Goal: Navigation & Orientation: Find specific page/section

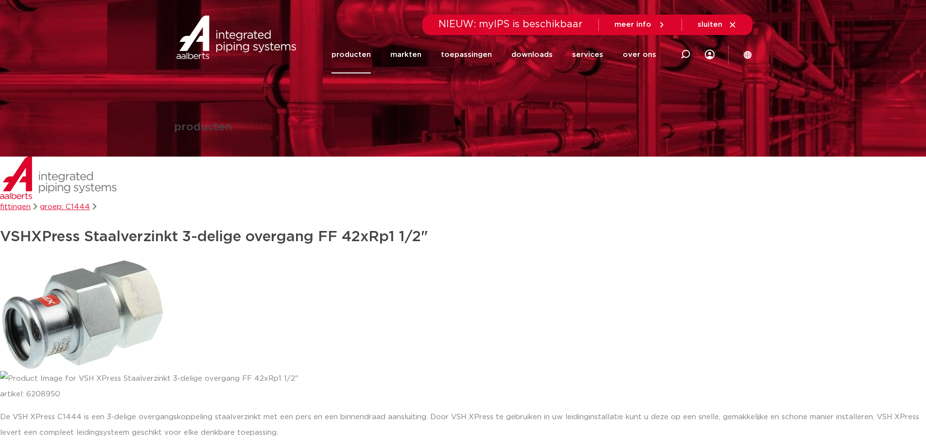
click at [358, 56] on link "producten" at bounding box center [350, 54] width 39 height 37
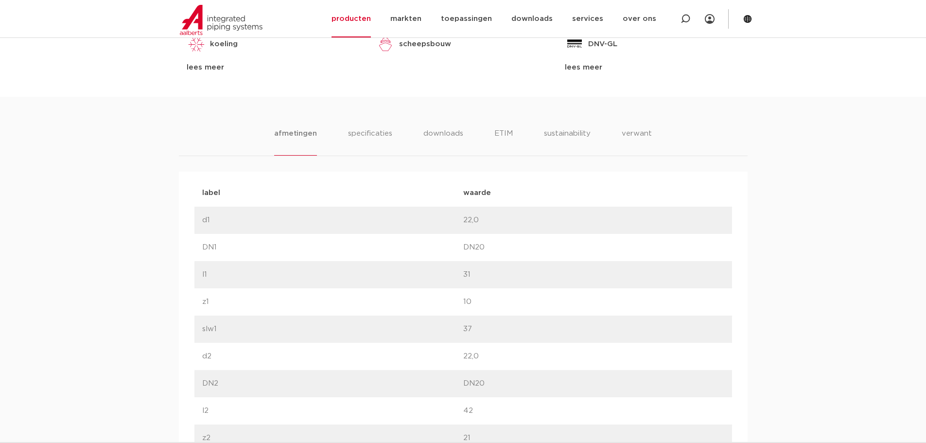
scroll to position [226, 0]
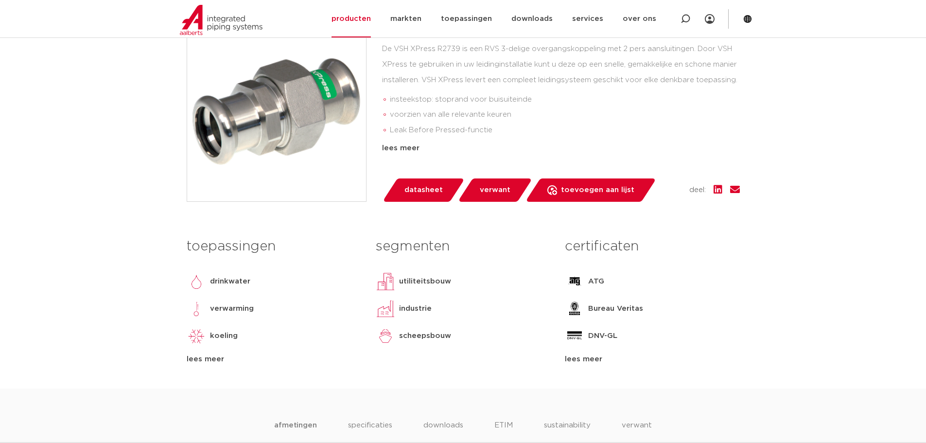
click at [498, 187] on span "verwant" at bounding box center [495, 190] width 31 height 16
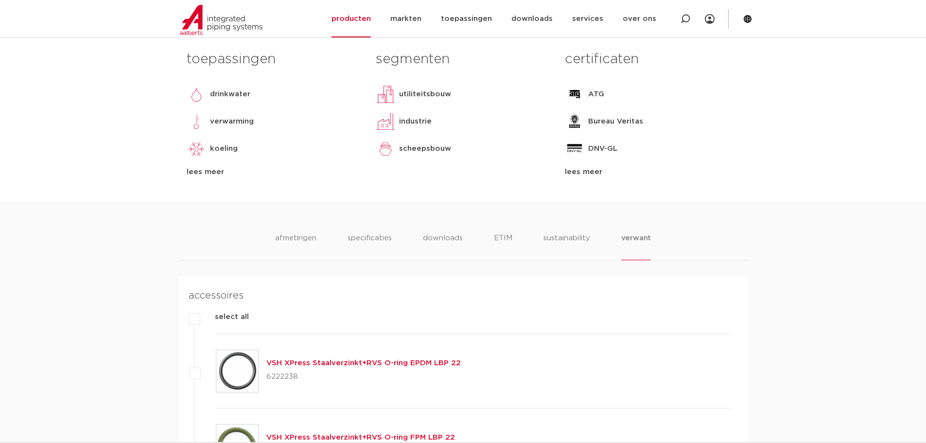
scroll to position [274, 0]
